Goal: Register for event/course

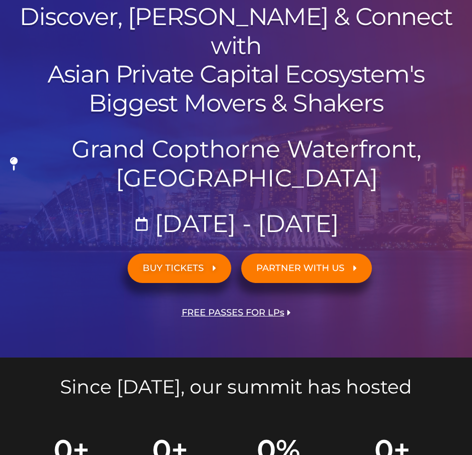
scroll to position [167, 0]
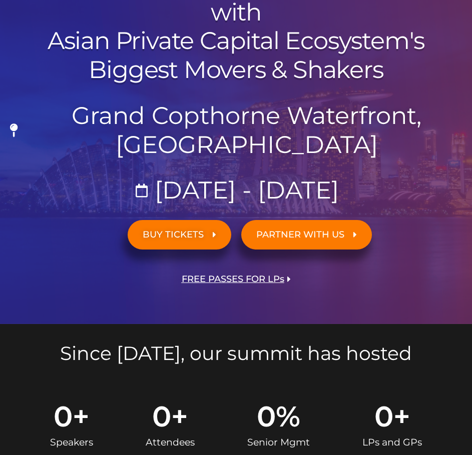
click at [190, 249] on div "ASIA PE-VC Summit 2025 Discover, Learn & Connect with Asian Private Capital Eco…" at bounding box center [236, 128] width 472 height 391
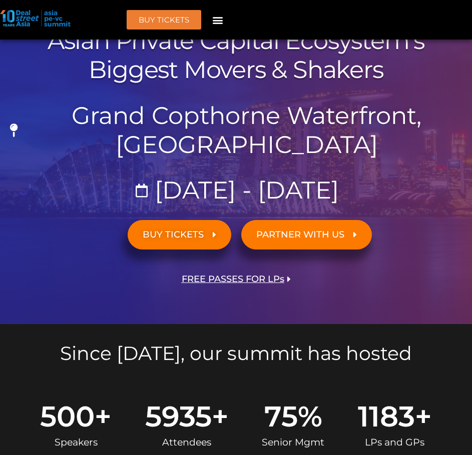
click at [199, 220] on link "BUY TICKETS" at bounding box center [180, 235] width 104 height 30
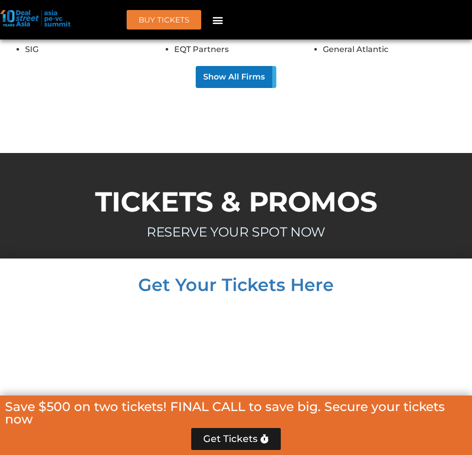
scroll to position [9697, 0]
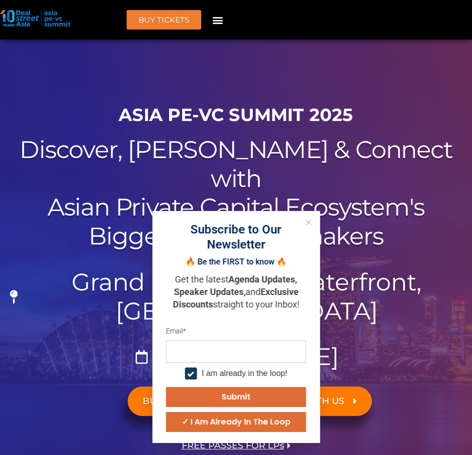
click at [305, 227] on button "Close" at bounding box center [308, 222] width 13 height 13
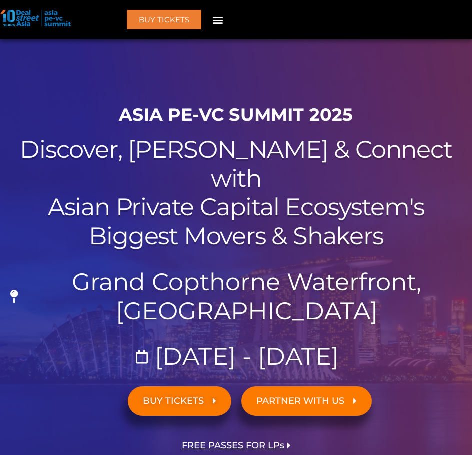
click at [307, 397] on span "PARTNER WITH US" at bounding box center [300, 402] width 88 height 10
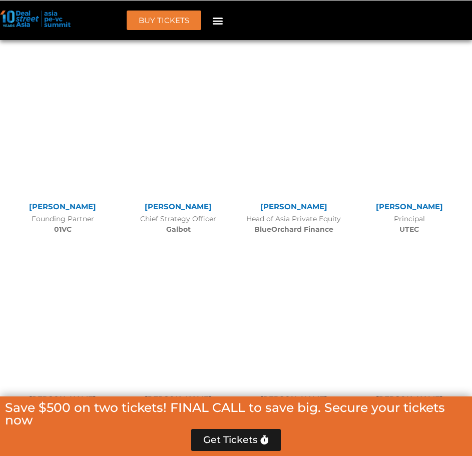
scroll to position [10125, 0]
